Goal: Task Accomplishment & Management: Use online tool/utility

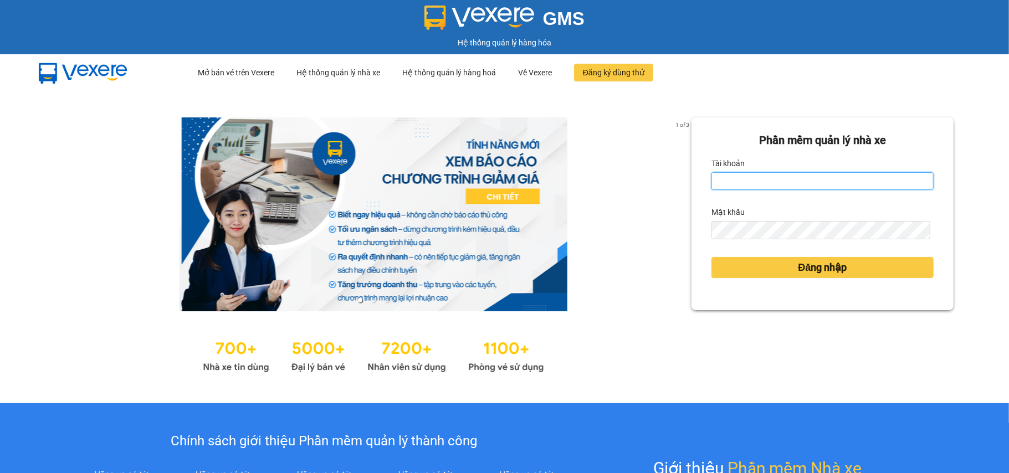
click at [758, 185] on input "Tài khoản" at bounding box center [823, 181] width 222 height 18
type input "tuyetmai.minhquoc"
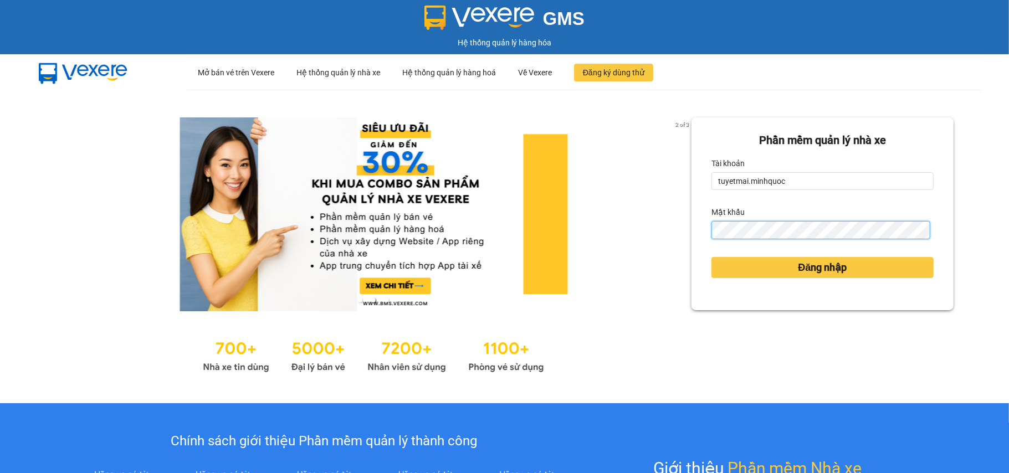
click at [712, 257] on button "Đăng nhập" at bounding box center [823, 267] width 222 height 21
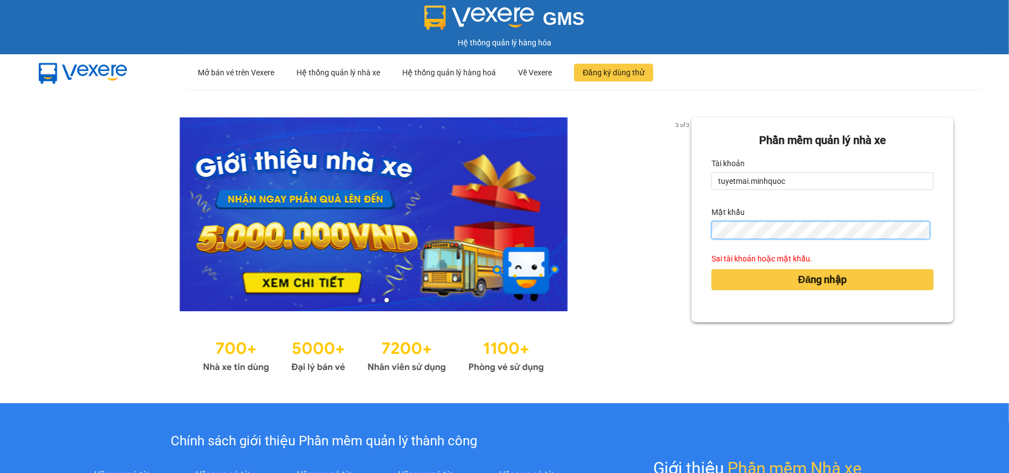
click at [636, 253] on div "3 of 3 Phần mềm quản lý nhà xe Tài khoản tuyetmai.minhquoc Mật khẩu Sai tài kho…" at bounding box center [504, 247] width 1009 height 314
click at [712, 269] on button "Đăng nhập" at bounding box center [823, 279] width 222 height 21
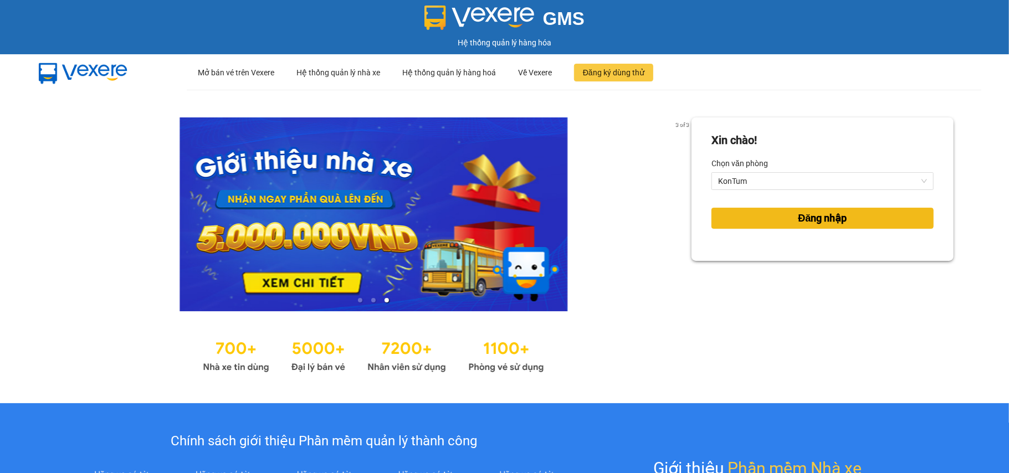
click at [783, 218] on button "Đăng nhập" at bounding box center [823, 218] width 222 height 21
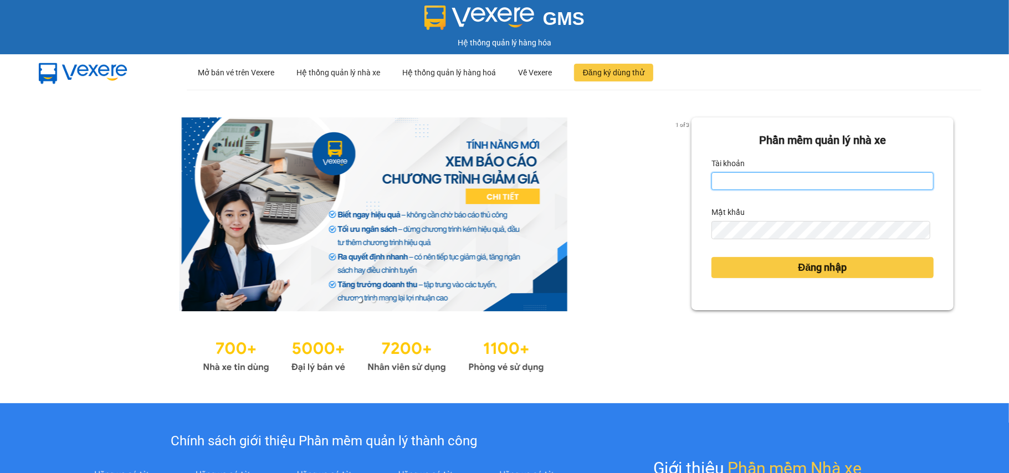
click at [734, 173] on input "Tài khoản" at bounding box center [823, 181] width 222 height 18
type input "tuyetmai.minhquoc"
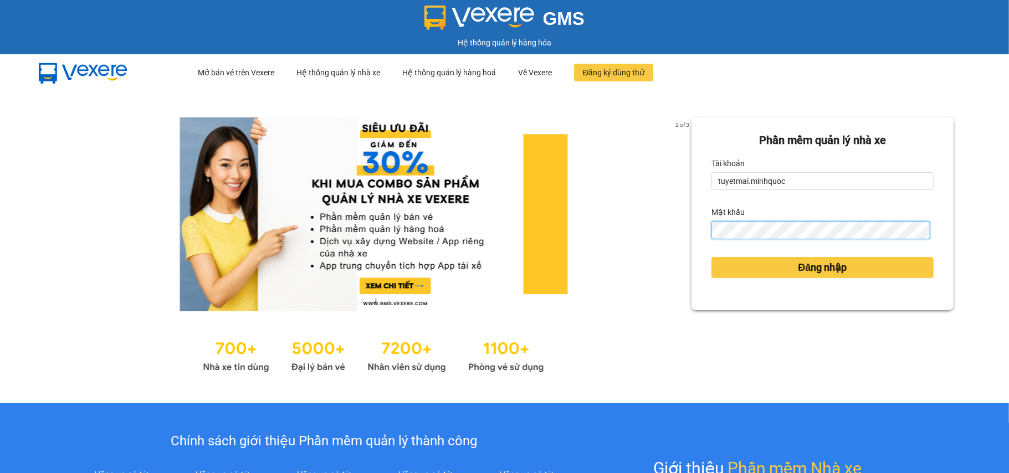
click at [712, 257] on button "Đăng nhập" at bounding box center [823, 267] width 222 height 21
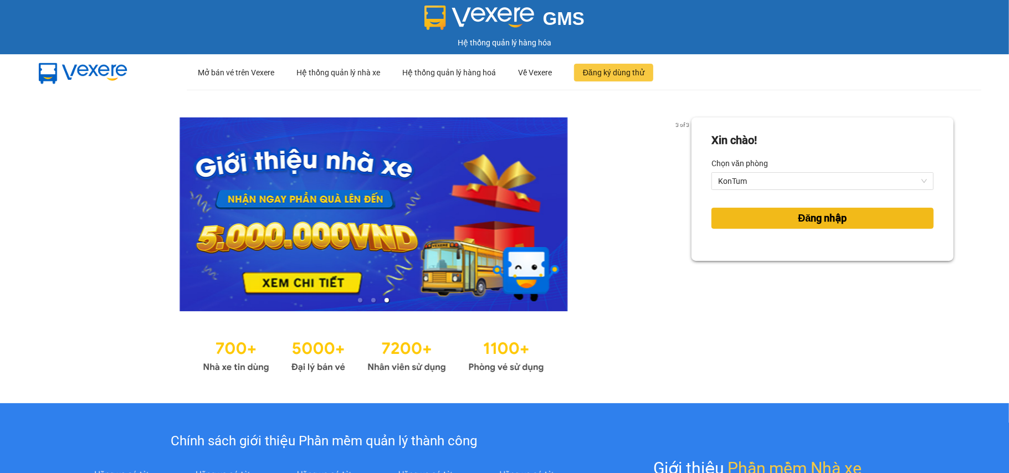
click at [821, 216] on span "Đăng nhập" at bounding box center [823, 219] width 49 height 16
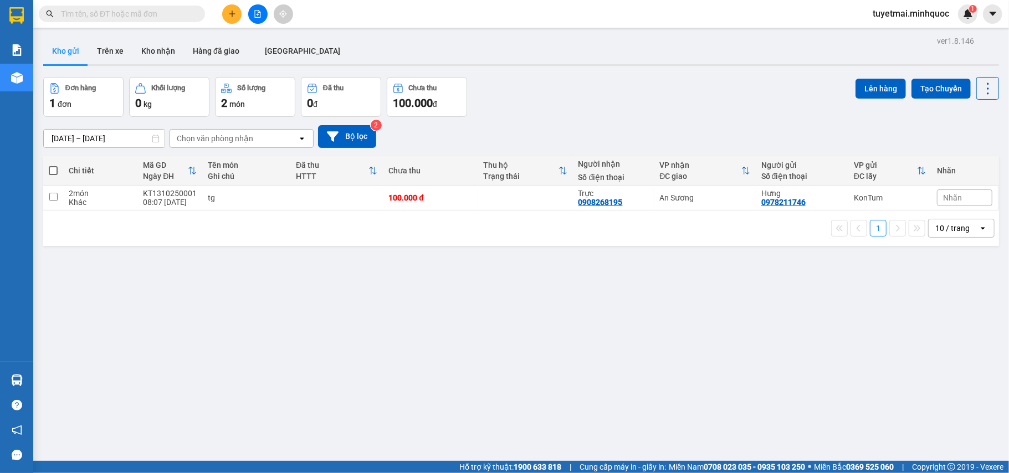
click at [161, 8] on input "text" at bounding box center [126, 14] width 131 height 12
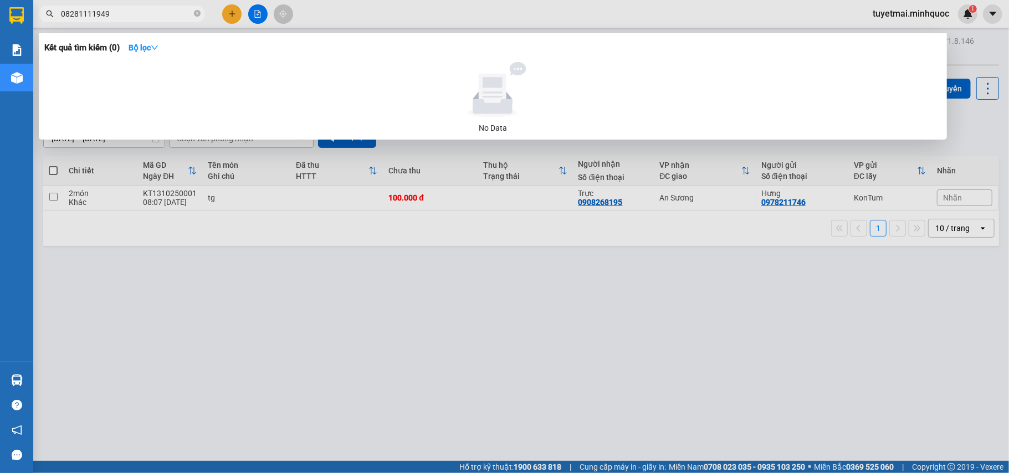
click at [89, 16] on input "08281111949" at bounding box center [126, 14] width 131 height 12
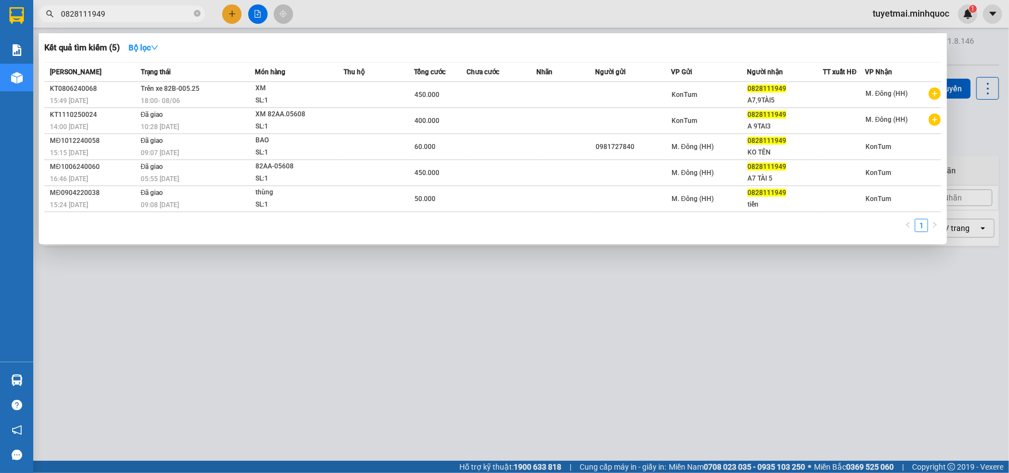
click at [126, 14] on input "0828111949" at bounding box center [126, 14] width 131 height 12
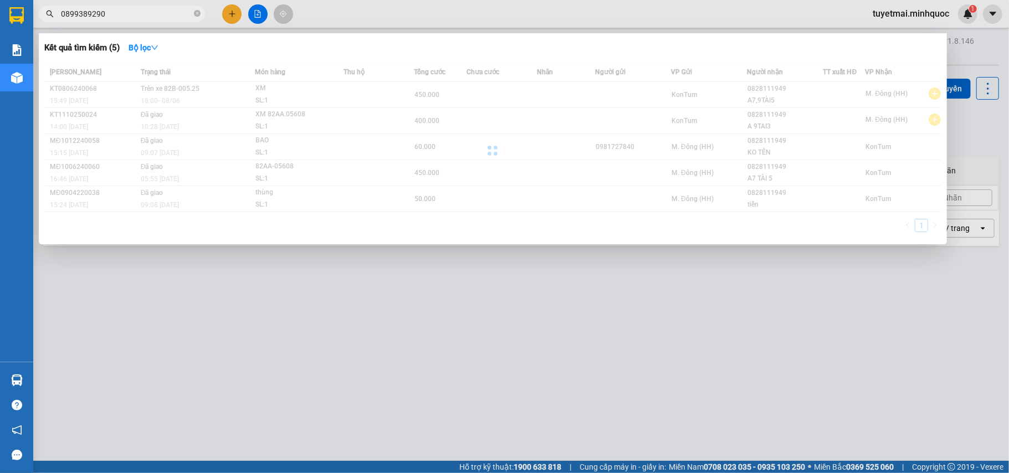
type input "0899389290"
